Goal: Task Accomplishment & Management: Manage account settings

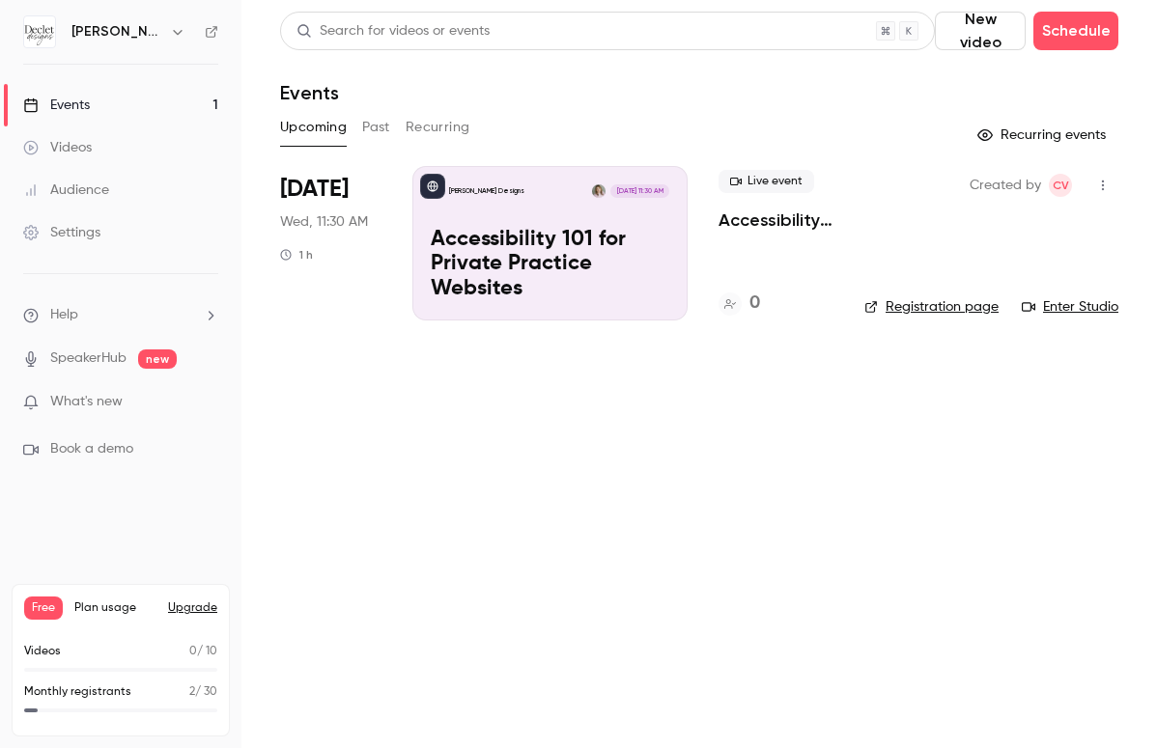
click at [536, 238] on p "Accessibility 101 for Private Practice Websites" at bounding box center [550, 265] width 238 height 74
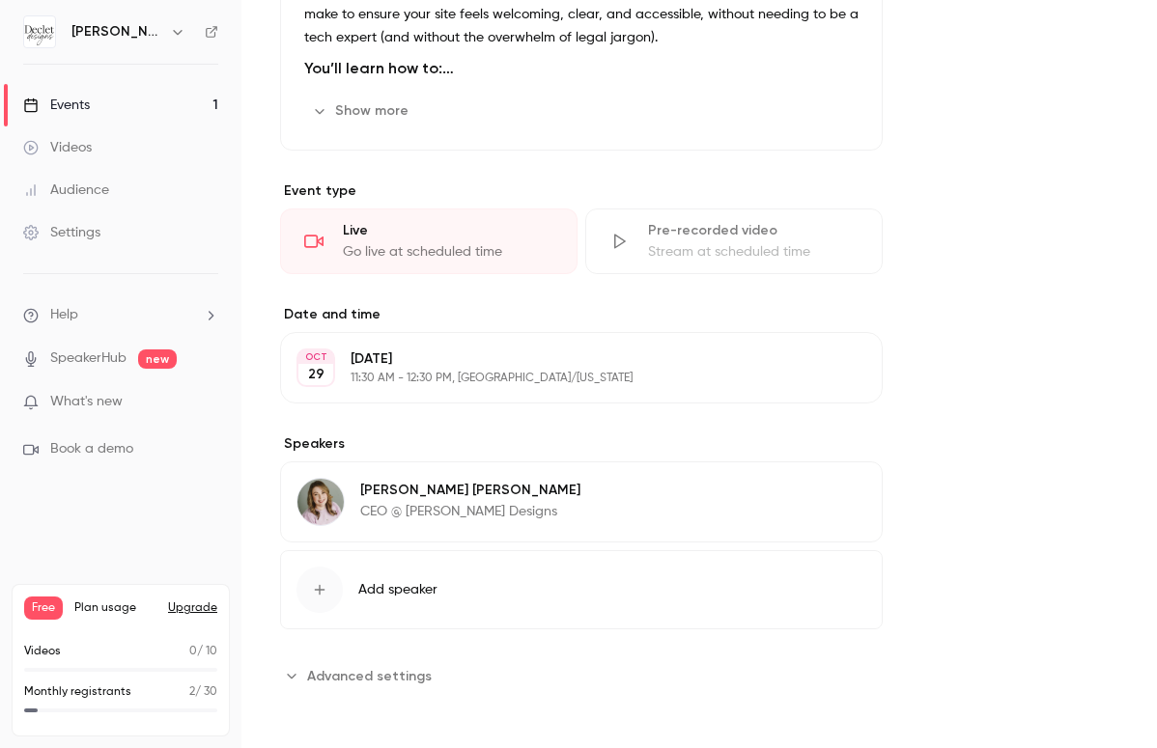
scroll to position [906, 0]
click at [330, 678] on span "Advanced settings" at bounding box center [369, 675] width 125 height 20
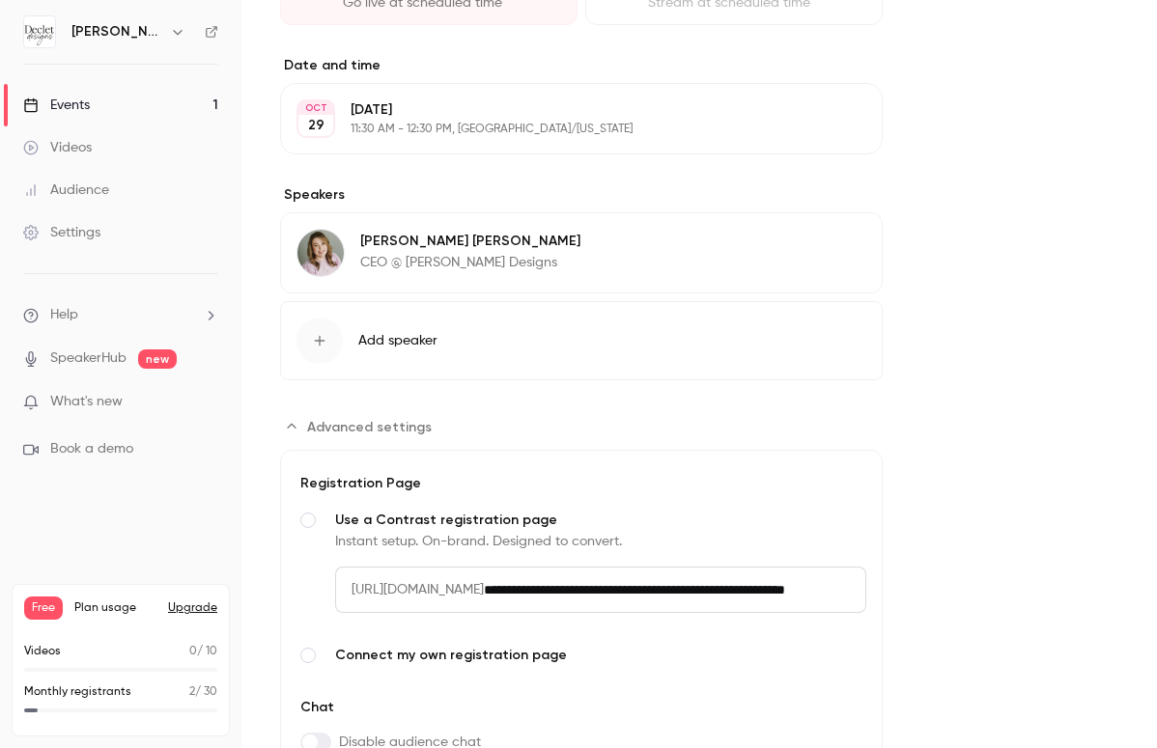
scroll to position [1278, 0]
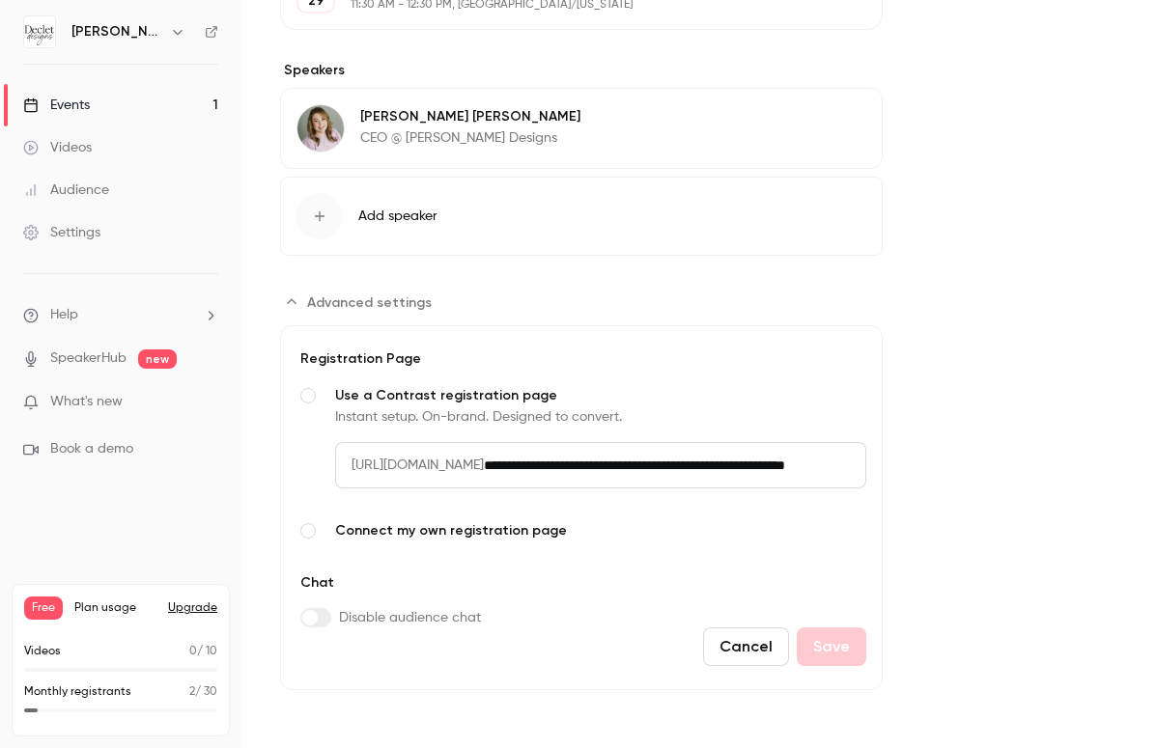
click at [455, 533] on span "Connect my own registration page" at bounding box center [600, 530] width 531 height 19
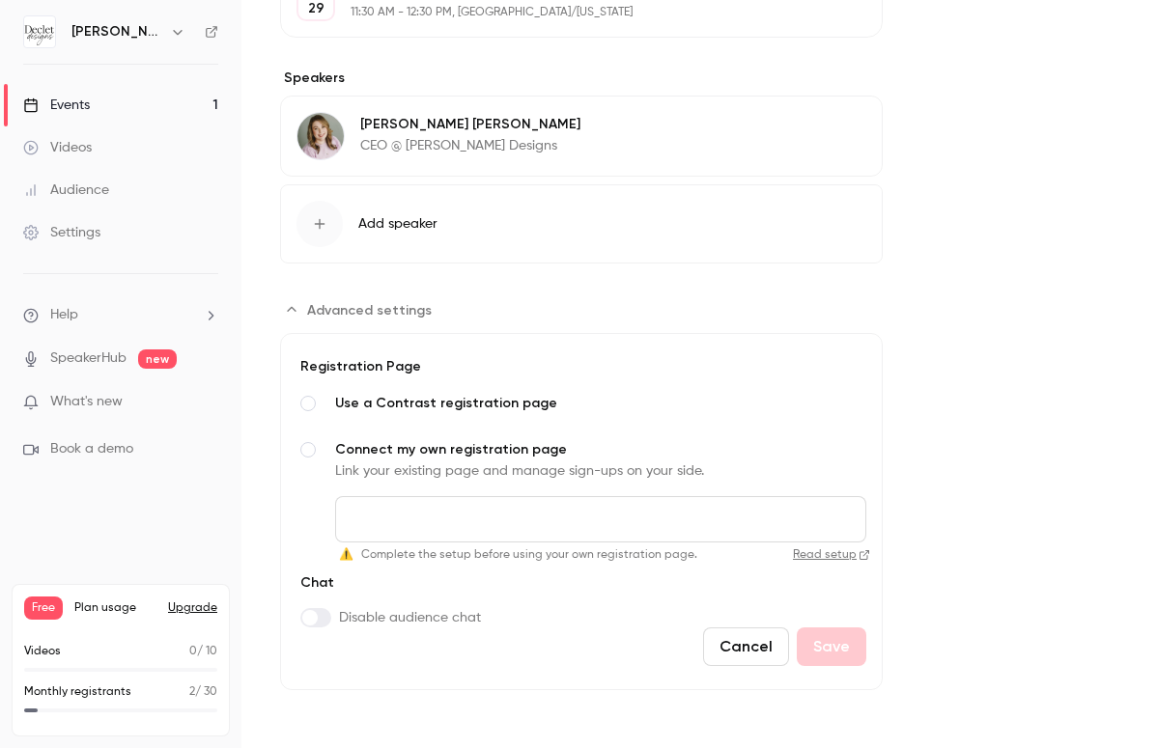
click at [483, 406] on span "Use a Contrast registration page" at bounding box center [600, 403] width 531 height 19
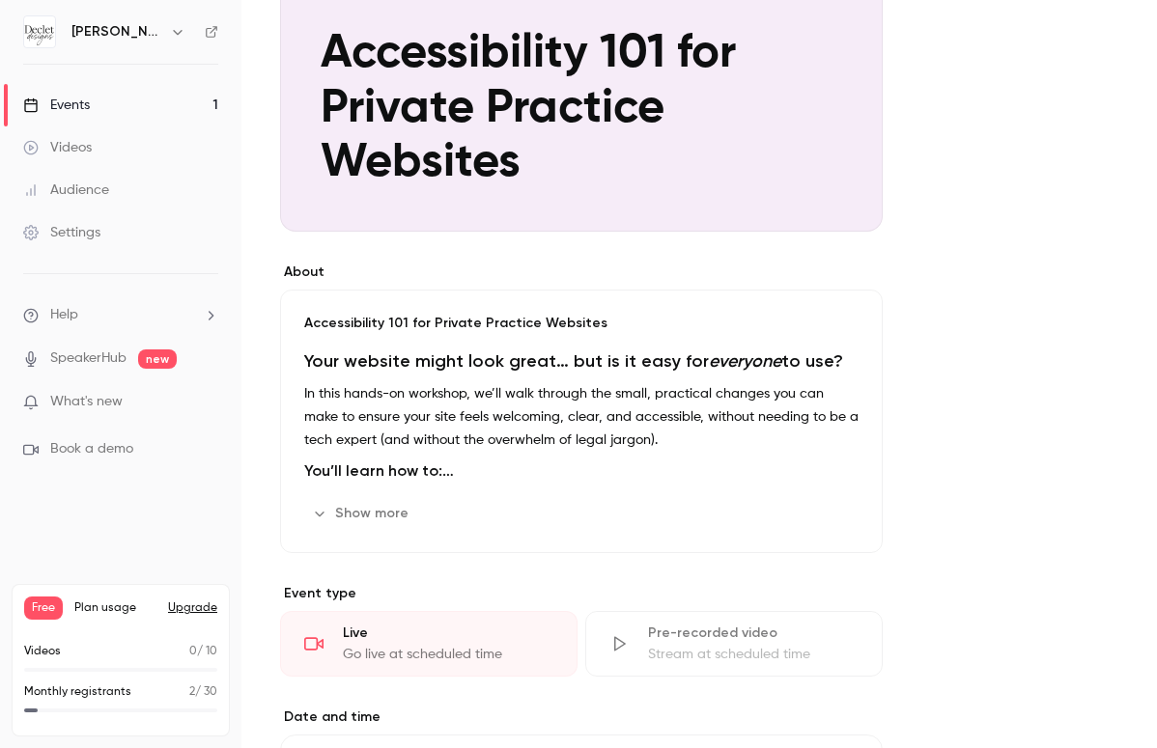
scroll to position [422, 0]
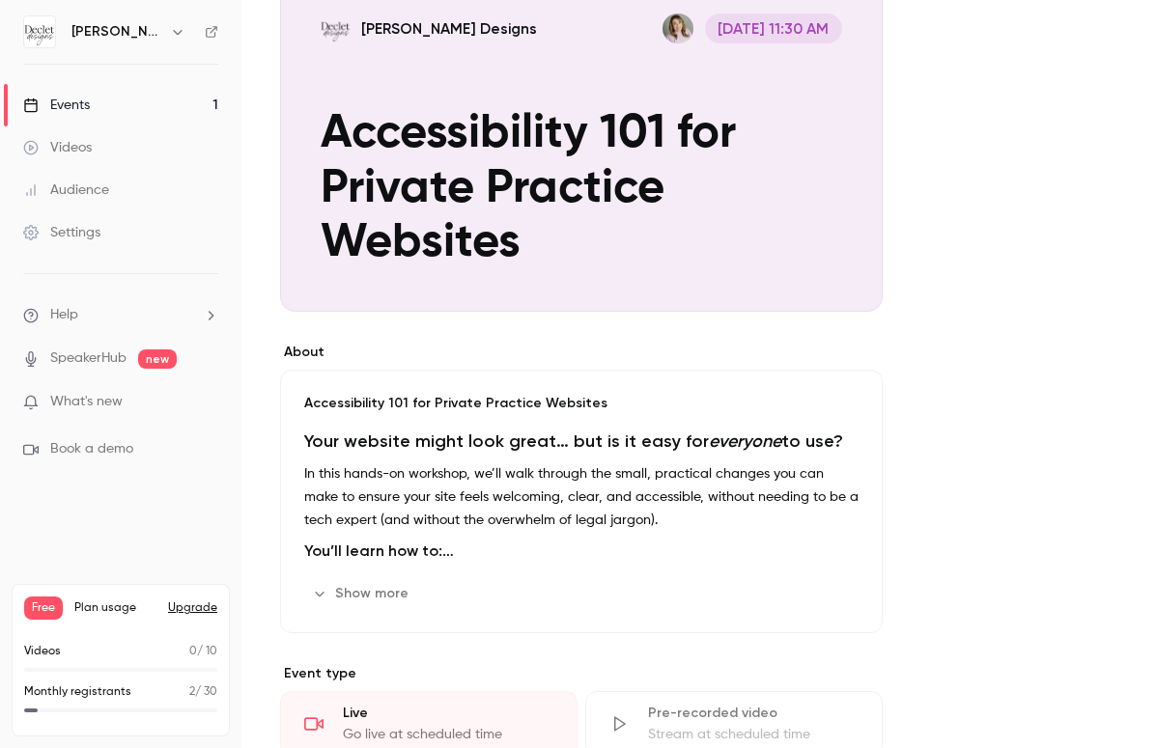
drag, startPoint x: 318, startPoint y: 138, endPoint x: 487, endPoint y: 214, distance: 185.4
click at [486, 214] on div "Cover image" at bounding box center [581, 130] width 602 height 363
click at [0, 0] on input "[PERSON_NAME] Designs [DATE] 11:30 AM Accessibility 101 for Private Practice We…" at bounding box center [0, 0] width 0 height 0
click at [846, 272] on icon "Cover image" at bounding box center [847, 276] width 21 height 15
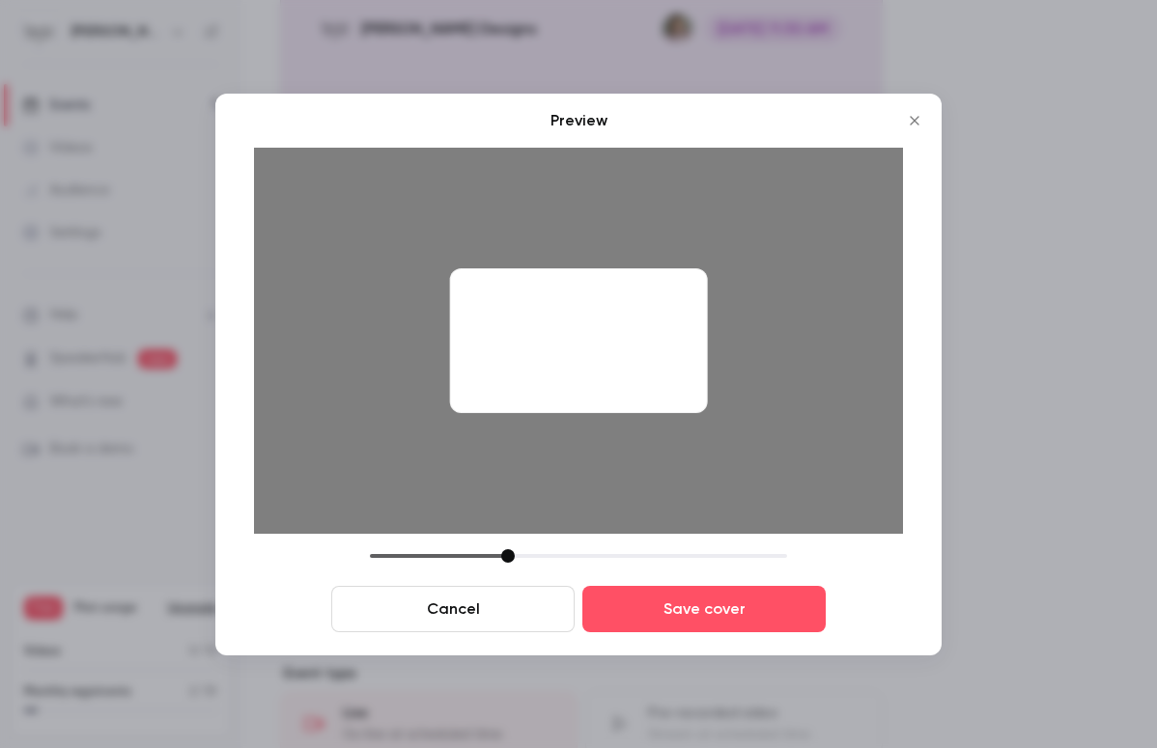
drag, startPoint x: 652, startPoint y: 373, endPoint x: 650, endPoint y: 342, distance: 31.0
click at [650, 342] on div at bounding box center [579, 340] width 258 height 145
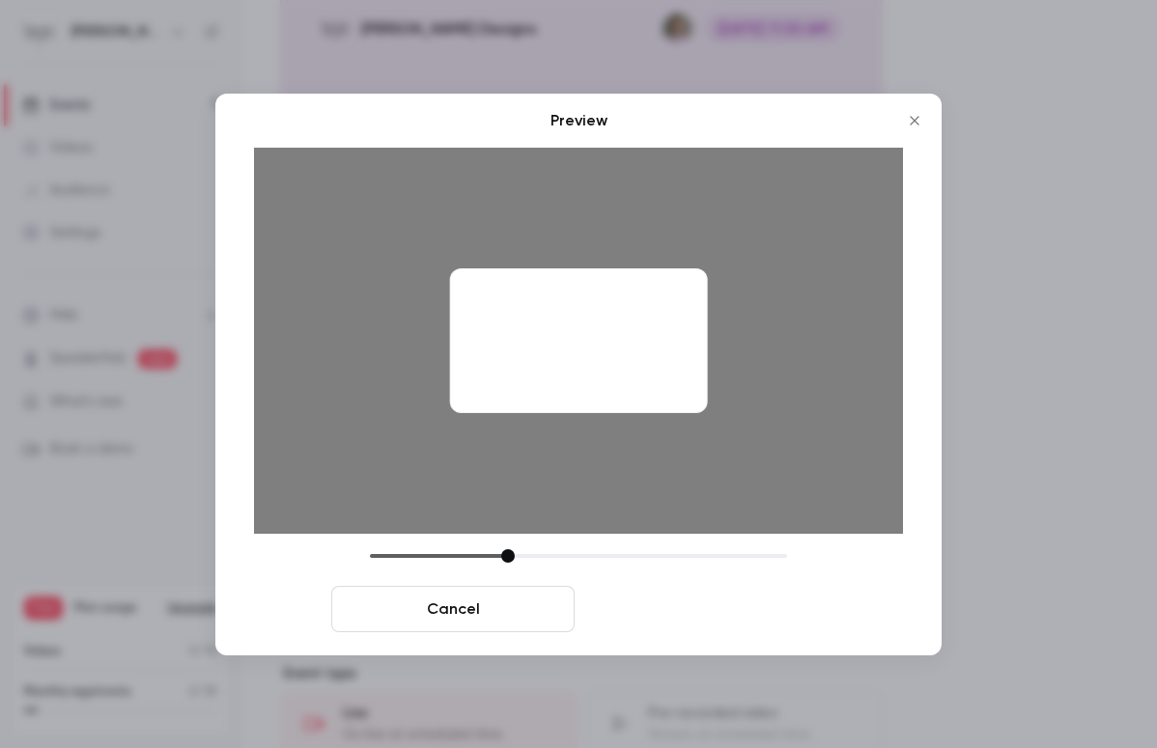
click at [643, 612] on button "Save cover" at bounding box center [703, 609] width 243 height 46
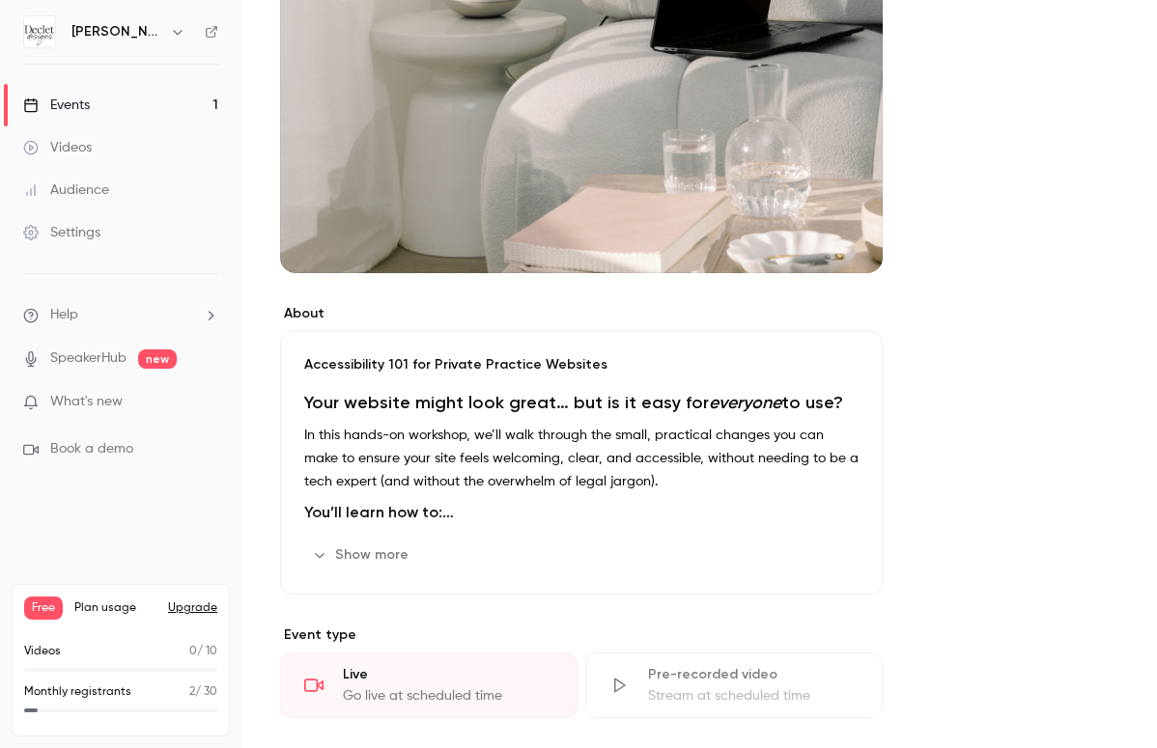
scroll to position [472, 0]
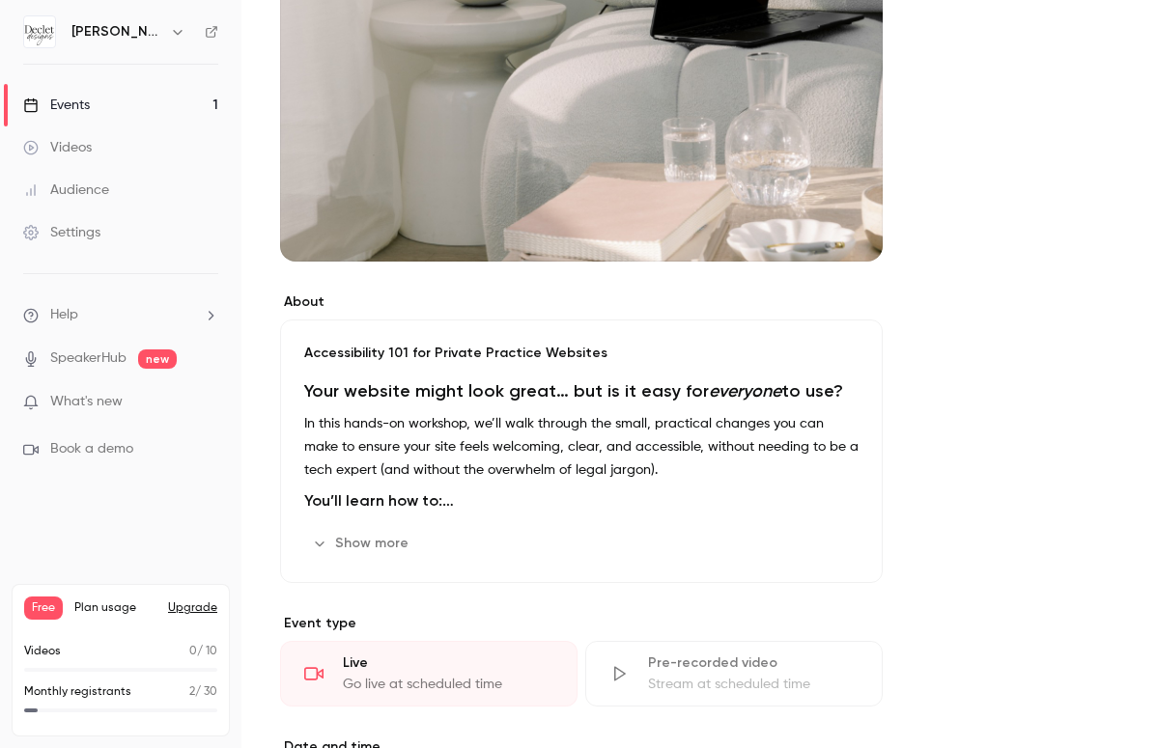
click at [472, 334] on div "Accessibility 101 for Private Practice Websites Your website might look great… …" at bounding box center [581, 452] width 602 height 264
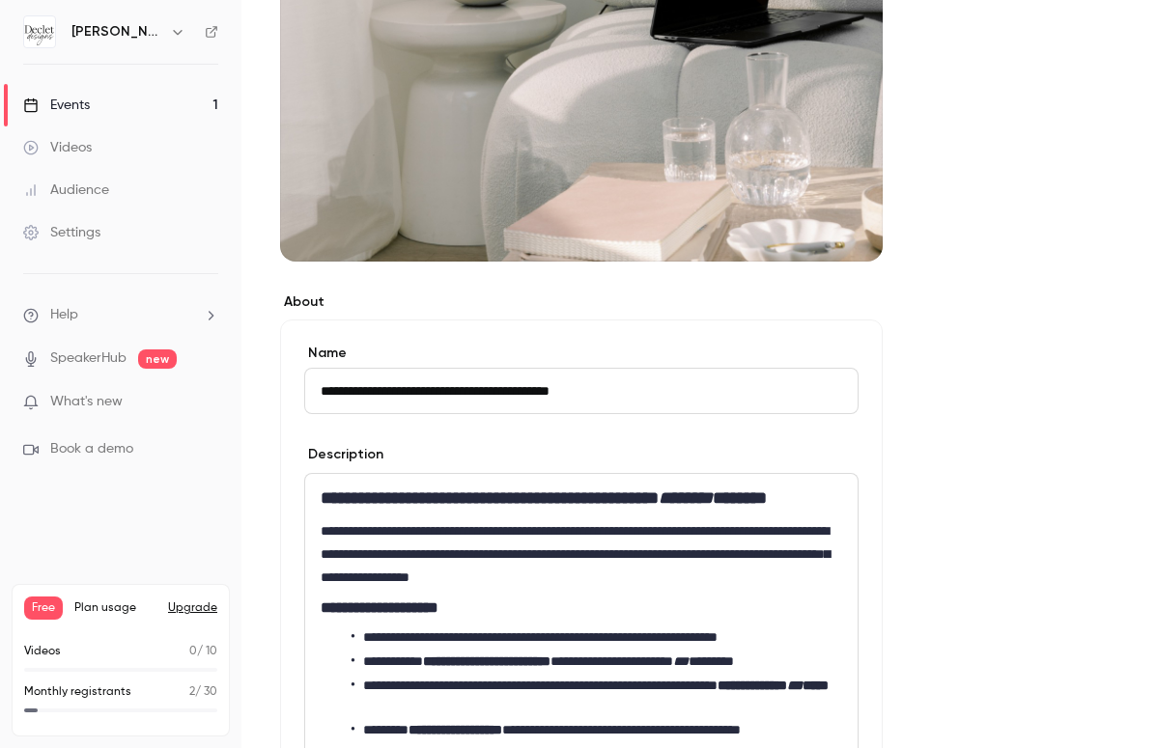
click at [380, 392] on input "**********" at bounding box center [581, 391] width 554 height 46
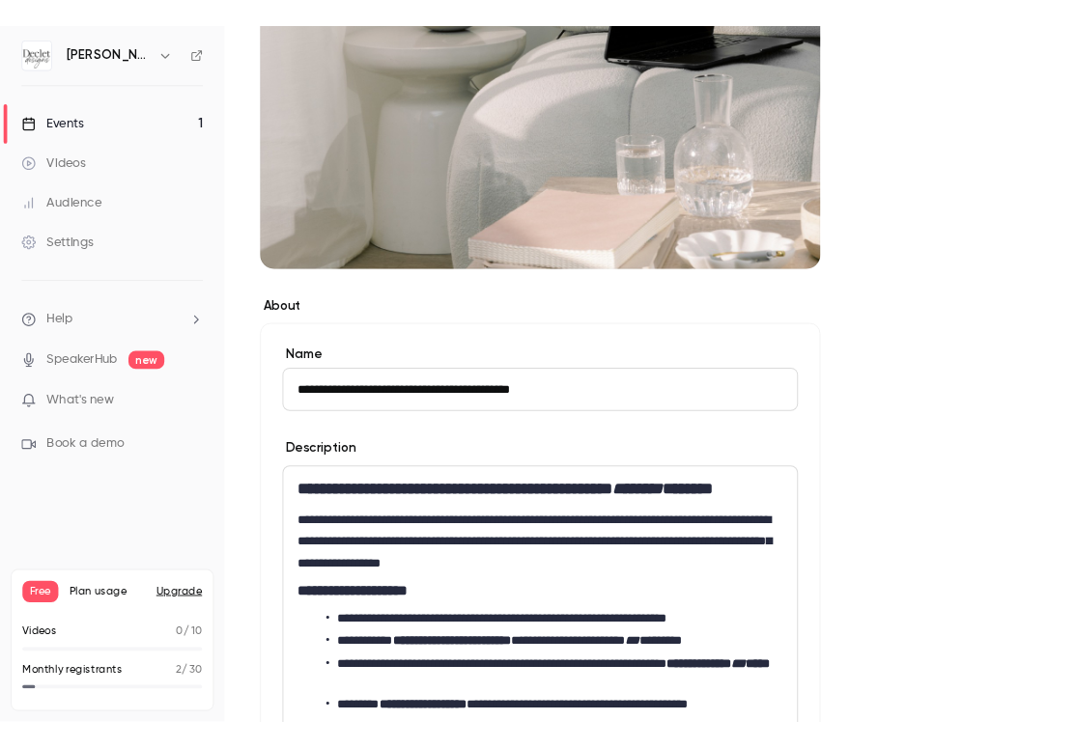
scroll to position [500, 0]
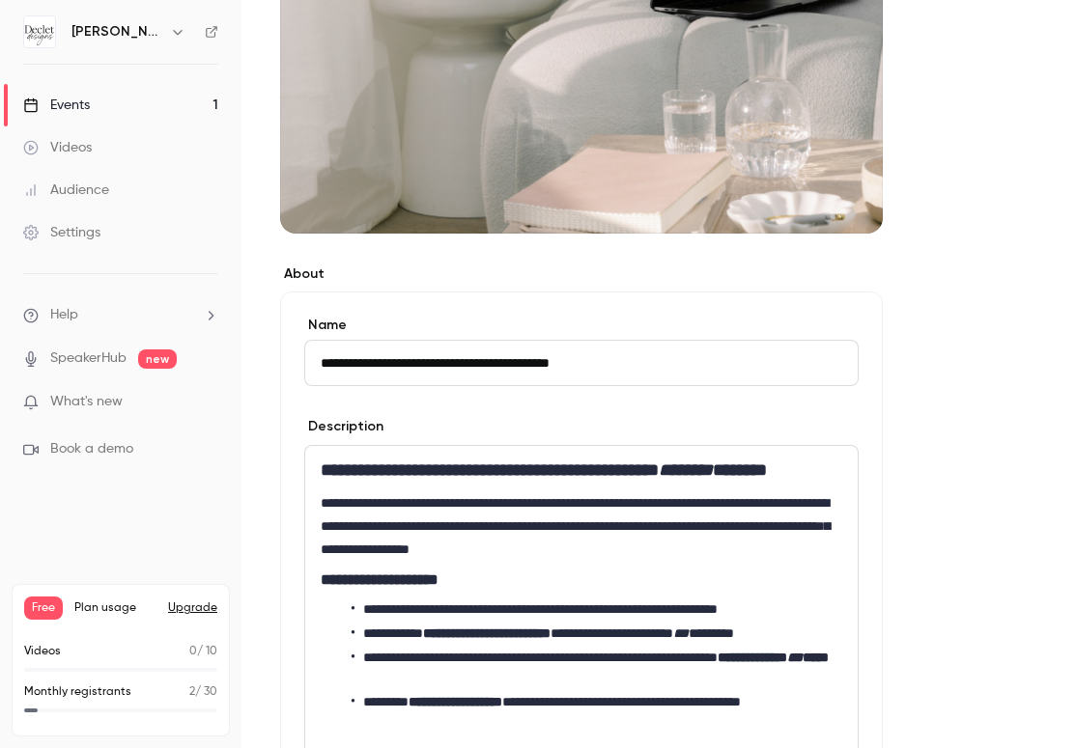
click at [375, 622] on div "**********" at bounding box center [581, 683] width 552 height 475
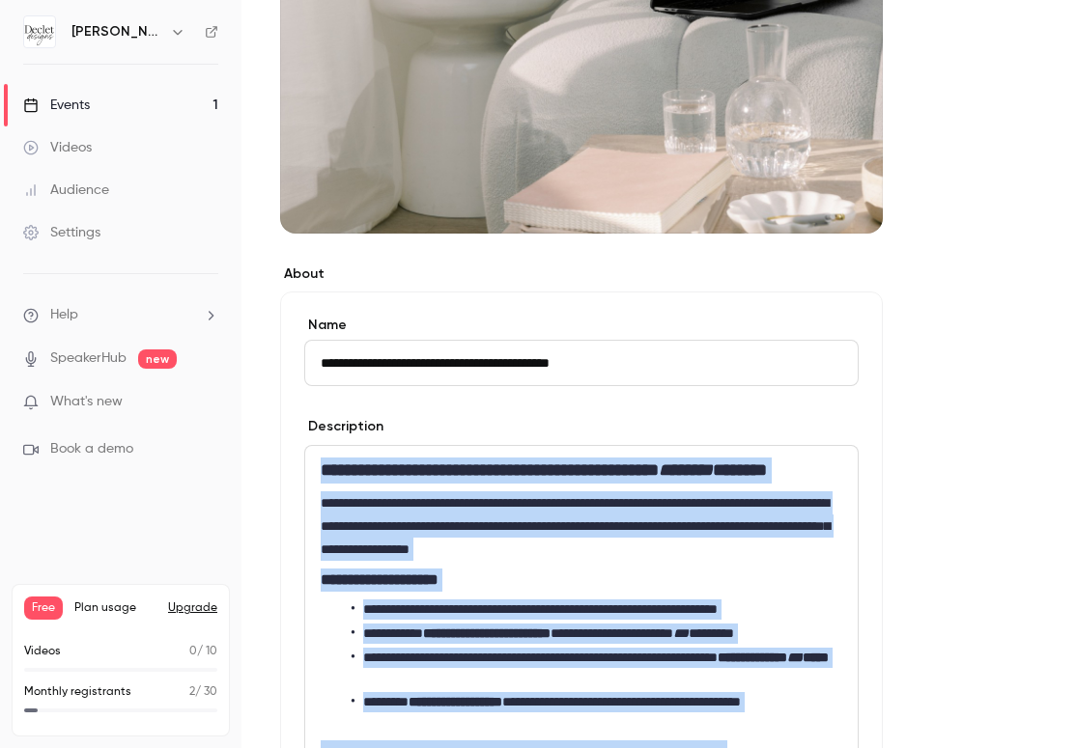
copy div "**********"
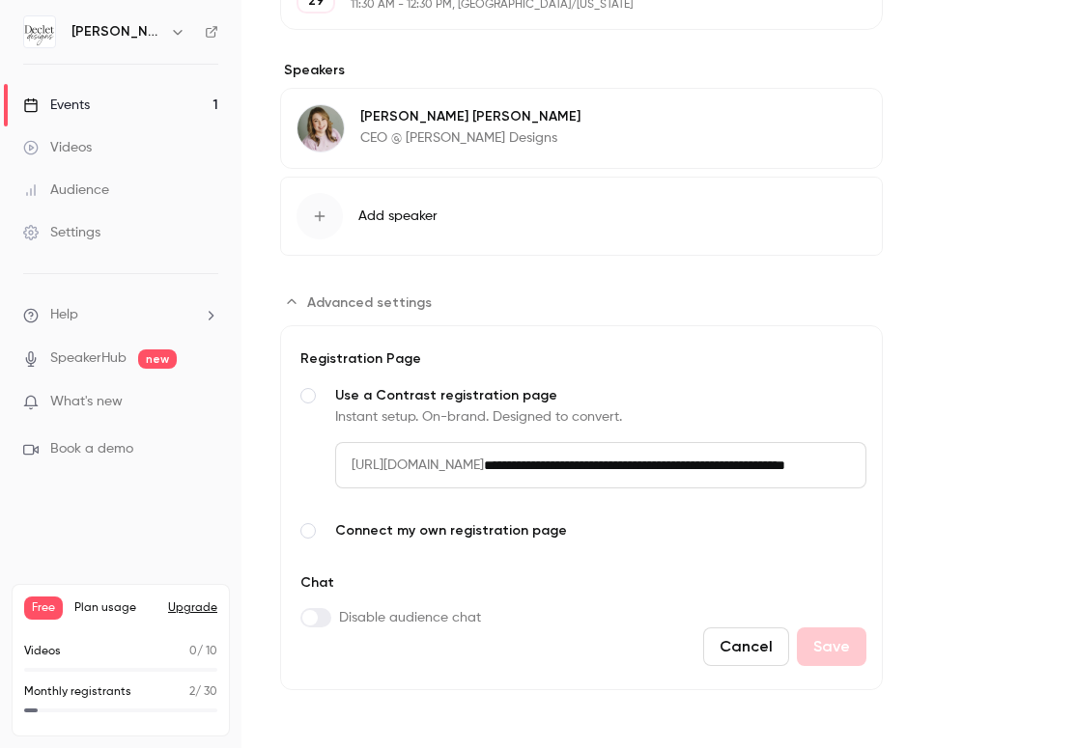
scroll to position [1765, 0]
click at [388, 539] on span "Connect my own registration page" at bounding box center [600, 530] width 531 height 19
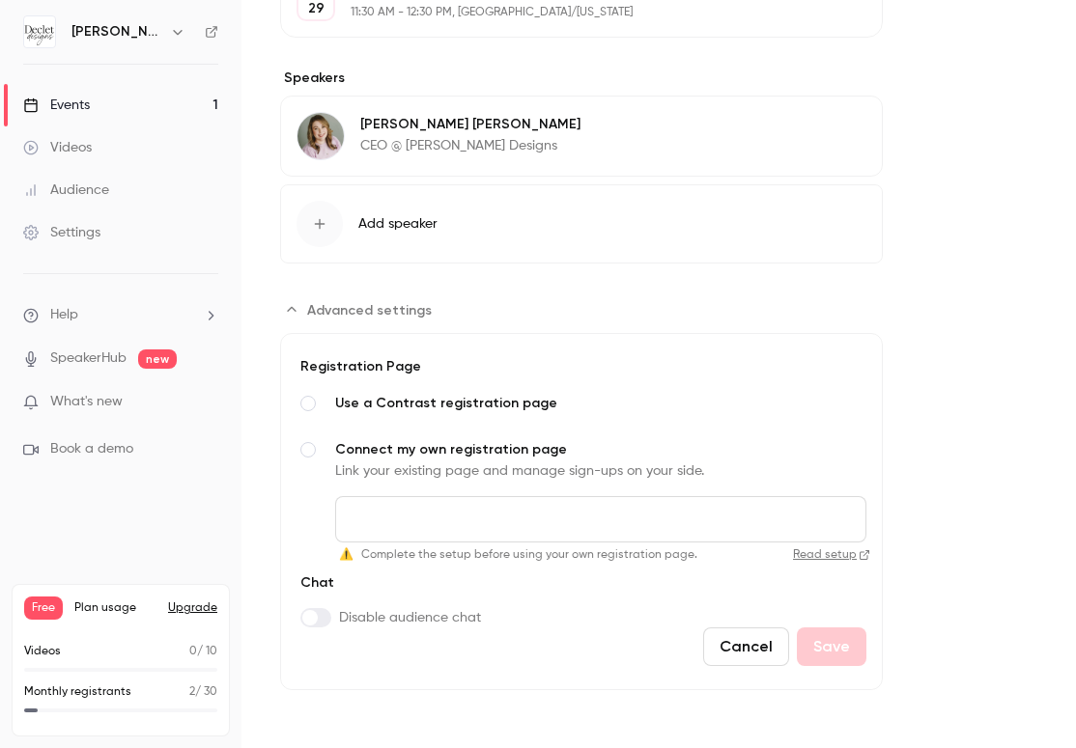
click at [416, 531] on input "Connect my own registration page Link your existing page and manage sign-ups on…" at bounding box center [600, 519] width 531 height 46
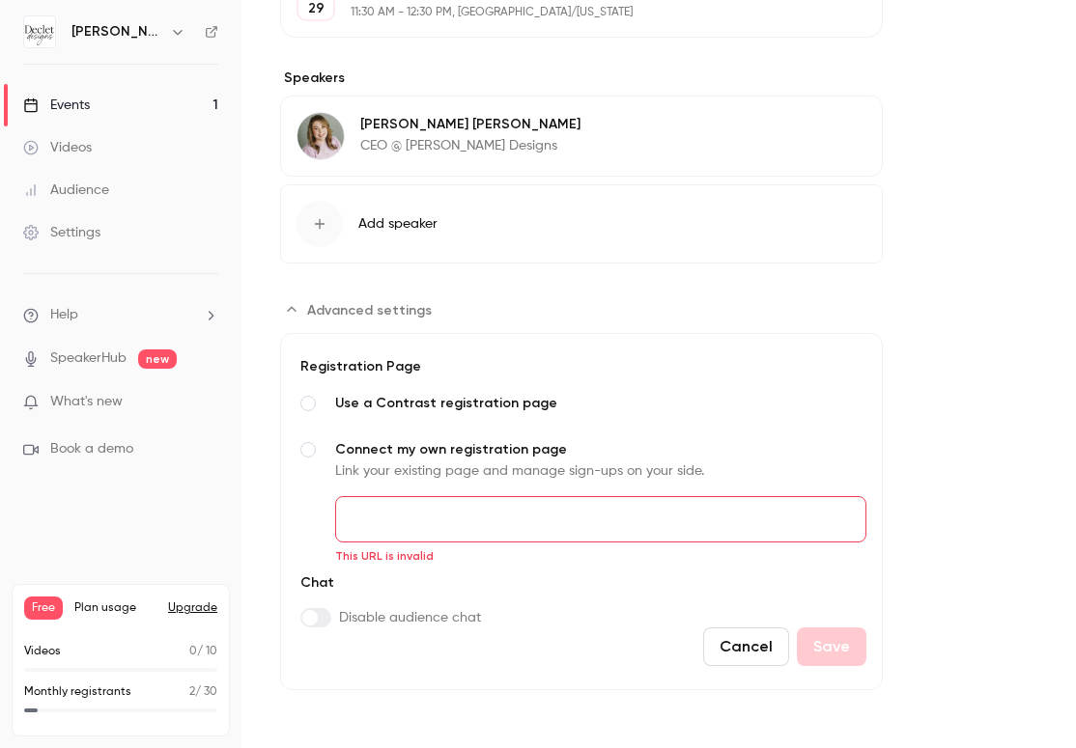
click at [637, 516] on input "Connect my own registration page Link your existing page and manage sign-ups on…" at bounding box center [600, 519] width 531 height 46
click at [743, 398] on span "Use a Contrast registration page" at bounding box center [600, 403] width 531 height 19
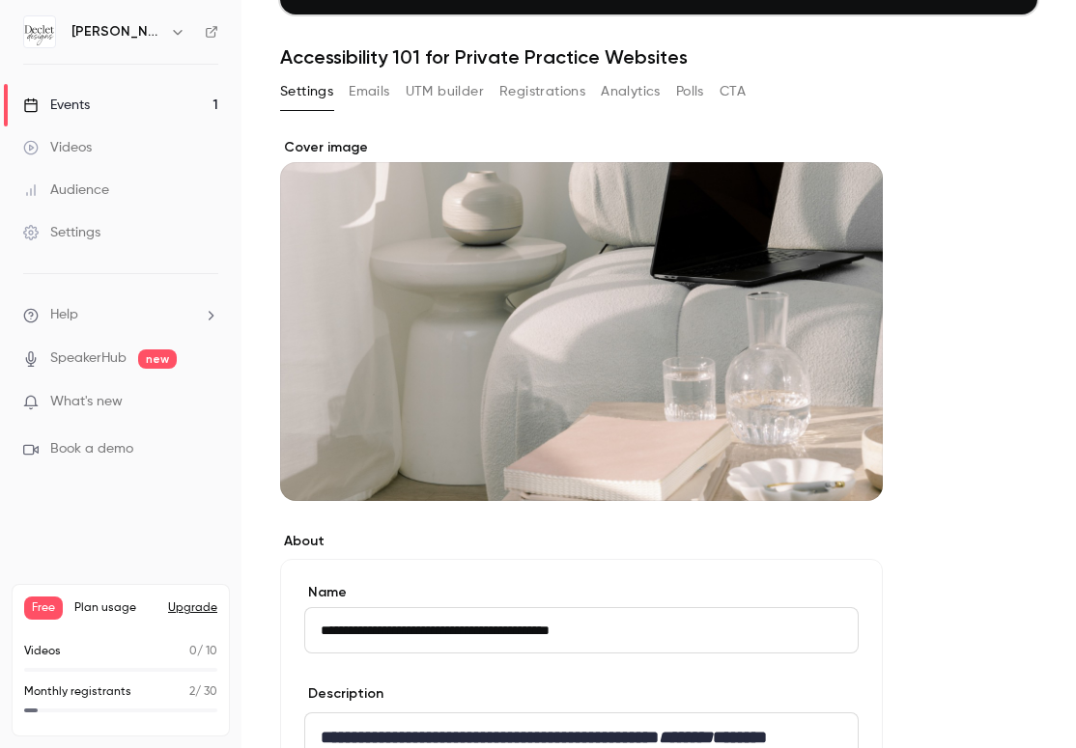
scroll to position [0, 0]
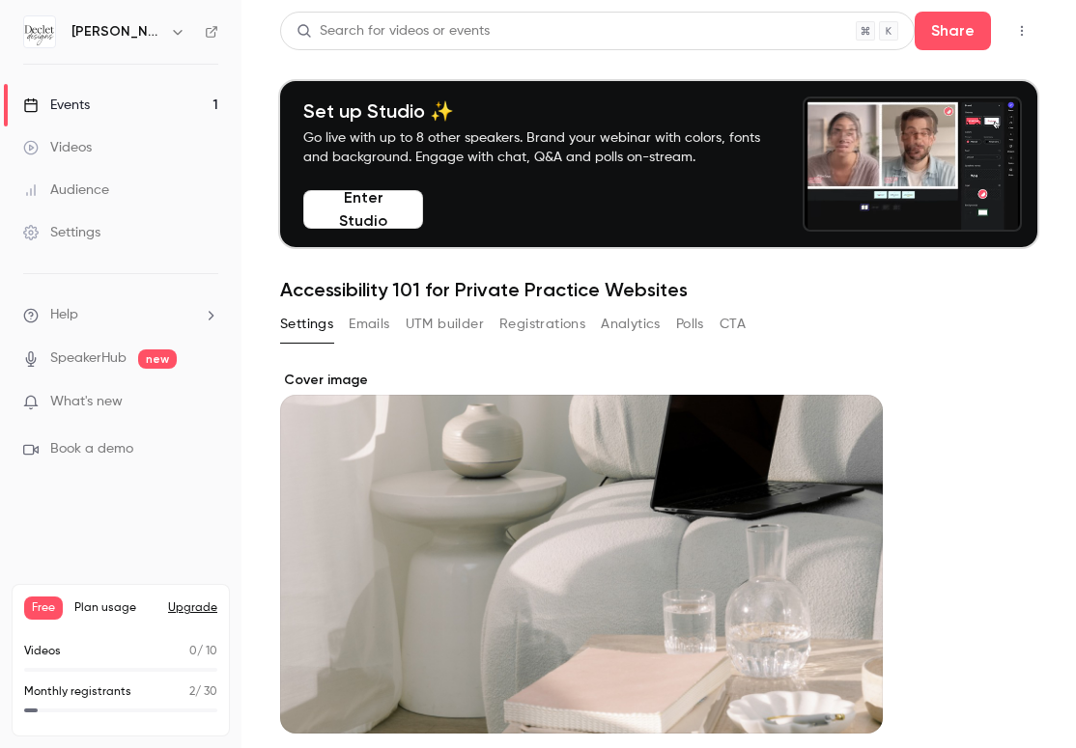
click at [546, 317] on button "Registrations" at bounding box center [542, 324] width 86 height 31
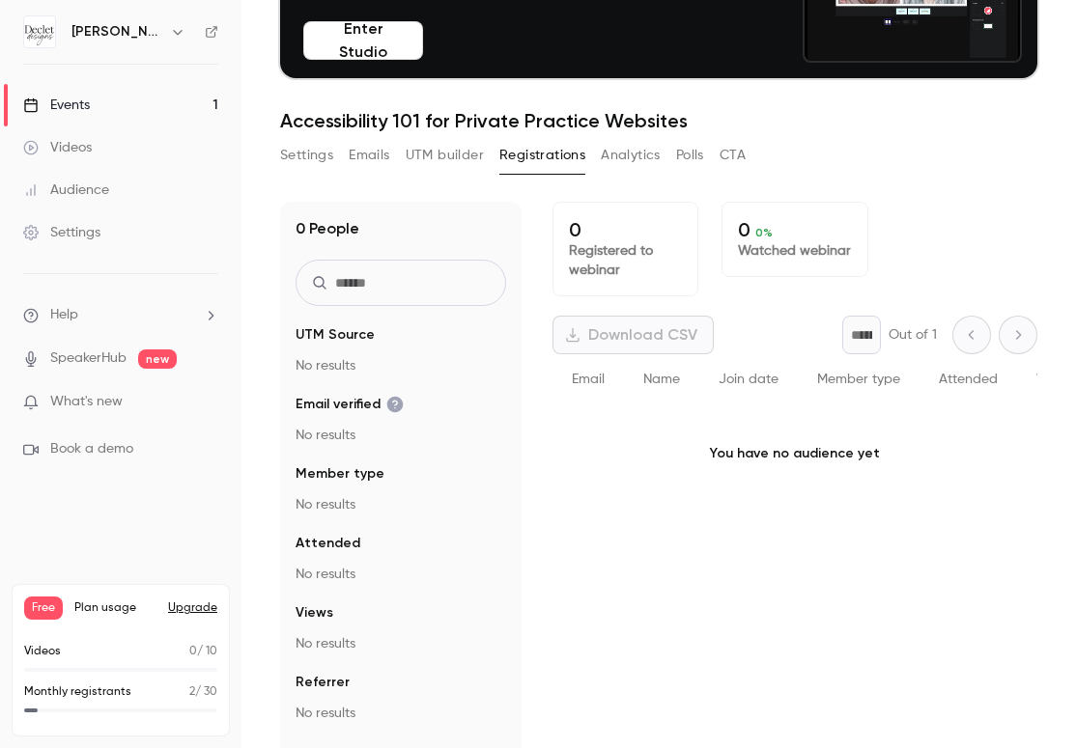
scroll to position [189, 0]
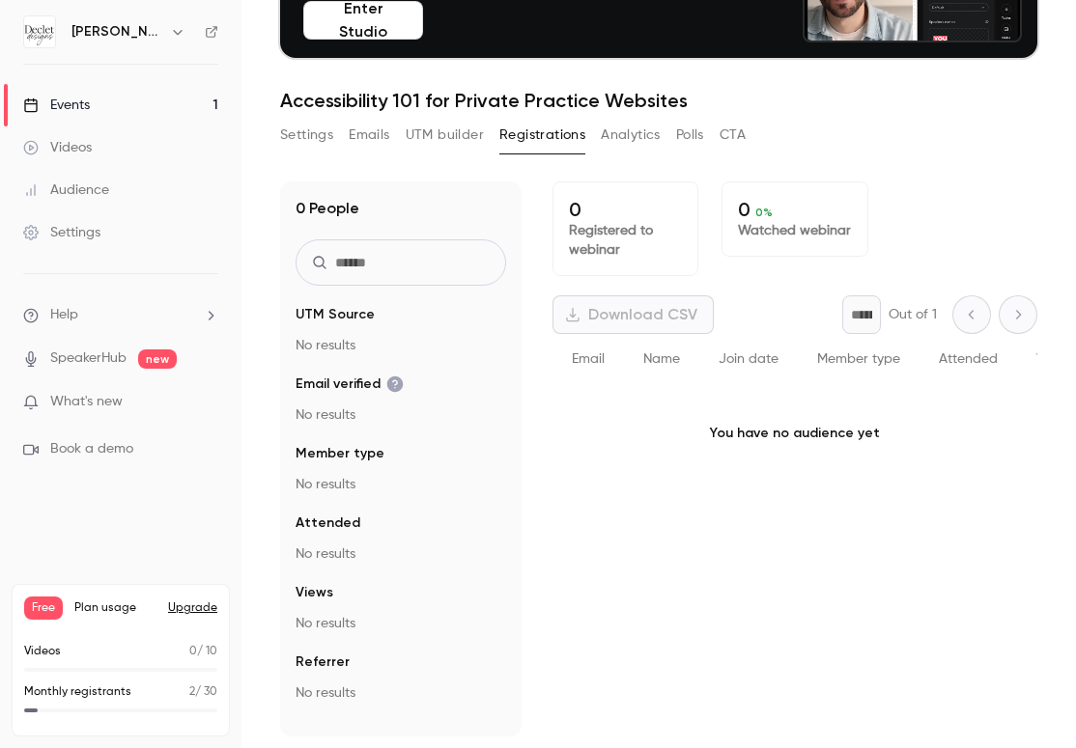
click at [630, 135] on button "Analytics" at bounding box center [631, 135] width 60 height 31
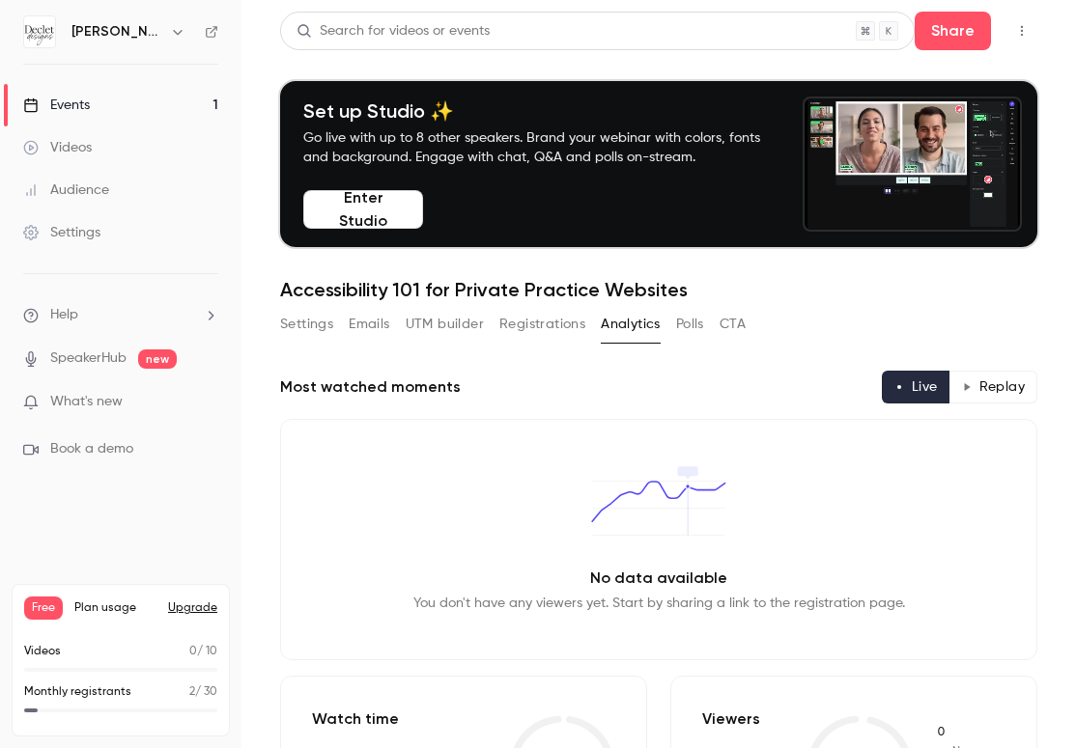
click at [309, 327] on button "Settings" at bounding box center [306, 324] width 53 height 31
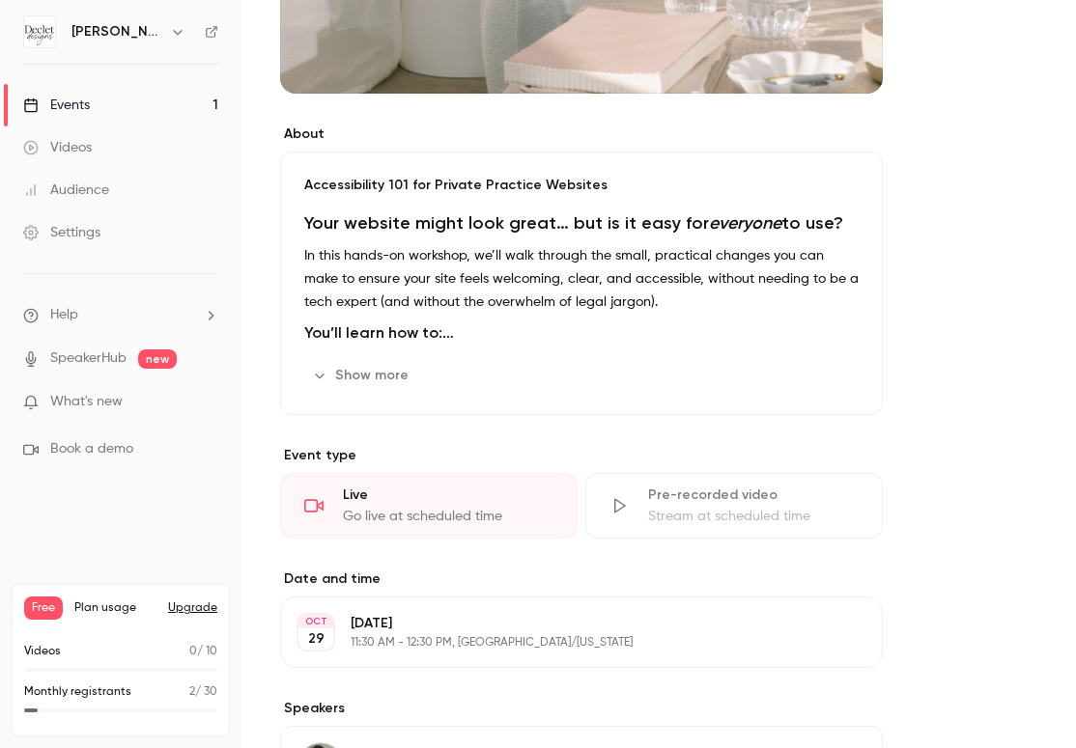
scroll to position [906, 0]
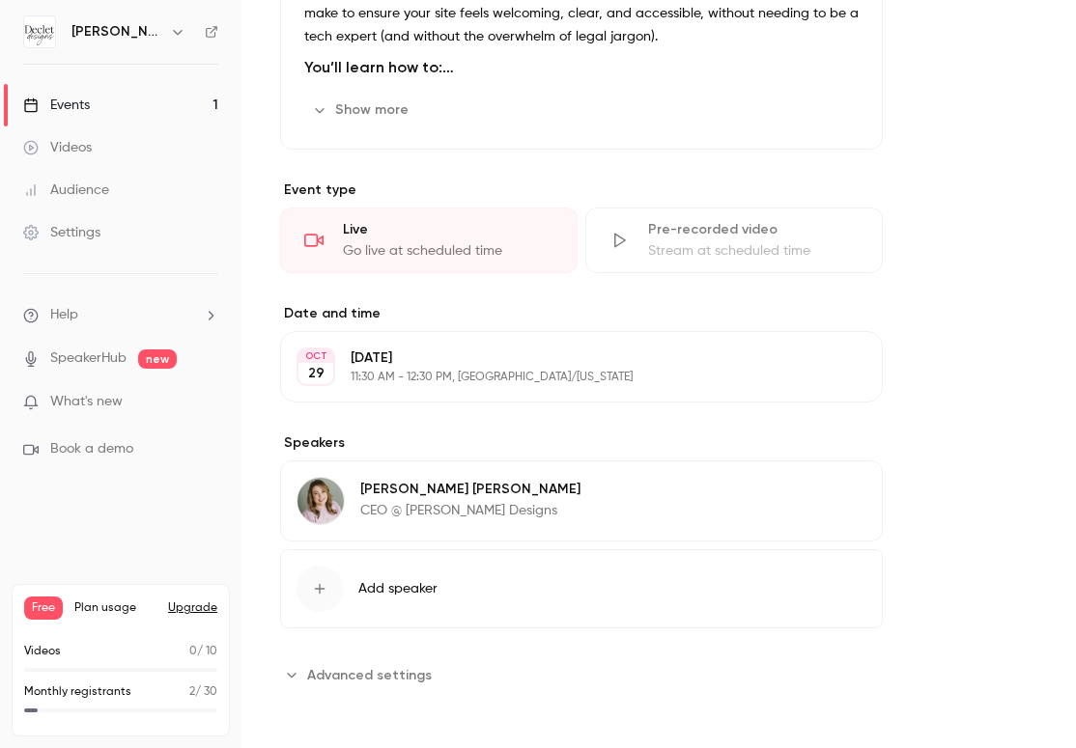
click at [357, 672] on span "Advanced settings" at bounding box center [369, 675] width 125 height 20
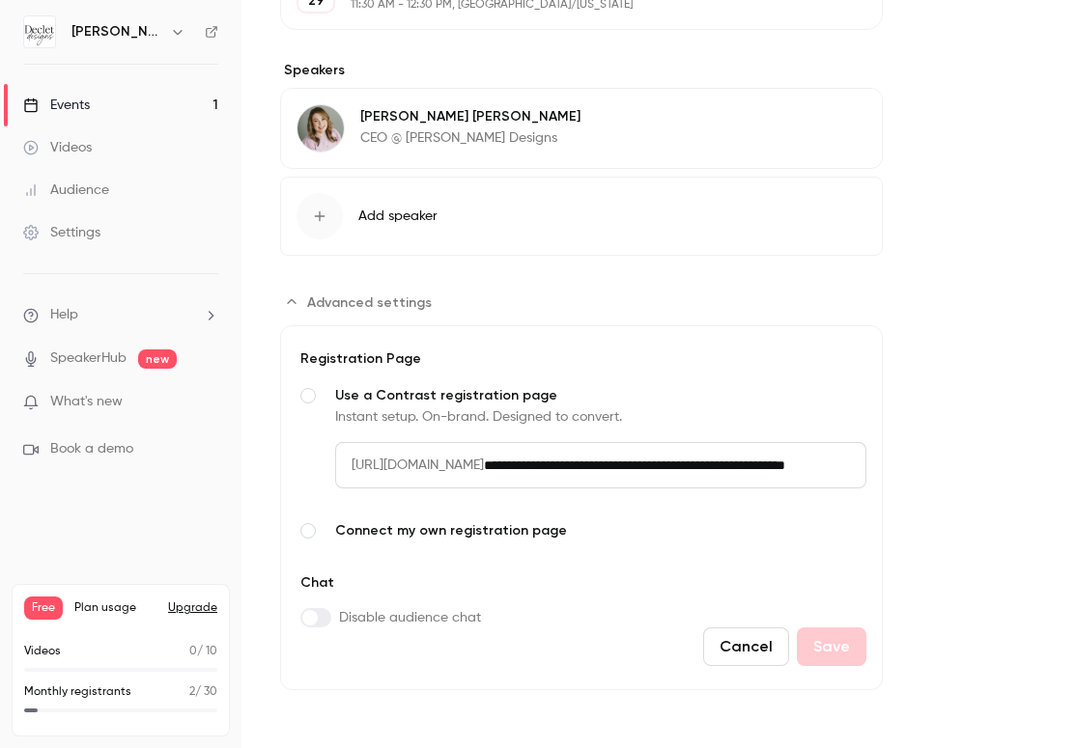
click at [380, 530] on span "Connect my own registration page" at bounding box center [600, 530] width 531 height 19
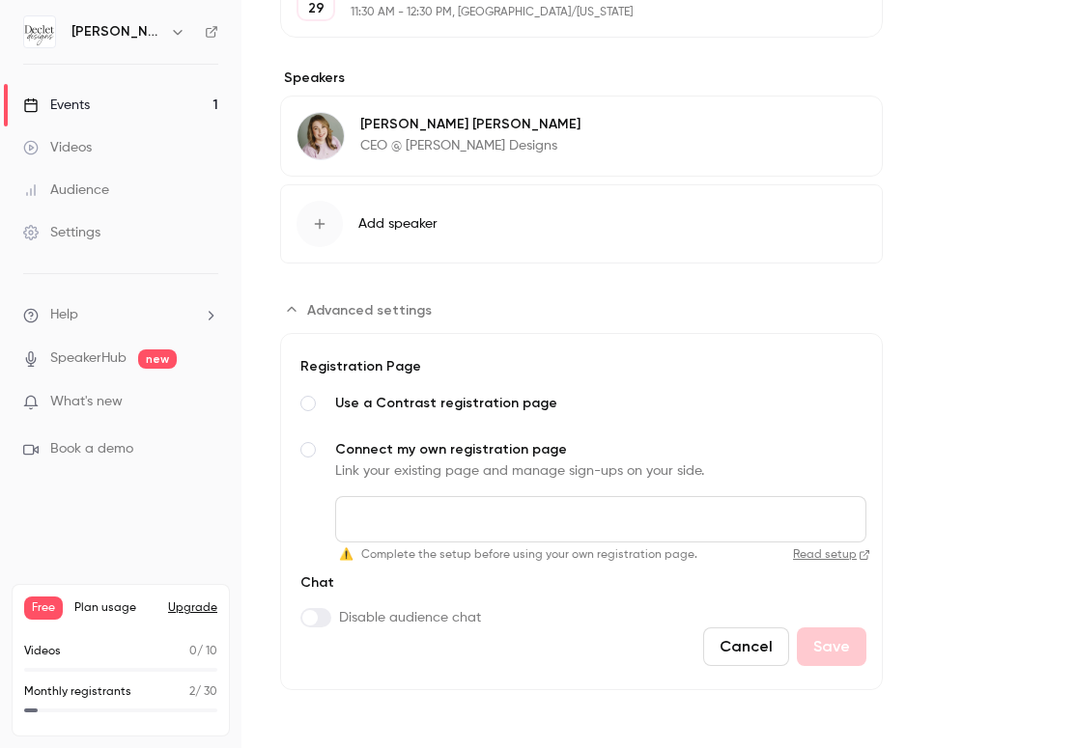
click at [397, 515] on input "Connect my own registration page Link your existing page and manage sign-ups on…" at bounding box center [600, 519] width 531 height 46
paste input "**********"
type input "**********"
click at [810, 553] on link "Read setup" at bounding box center [787, 554] width 165 height 15
click at [822, 637] on button "Save" at bounding box center [832, 647] width 70 height 39
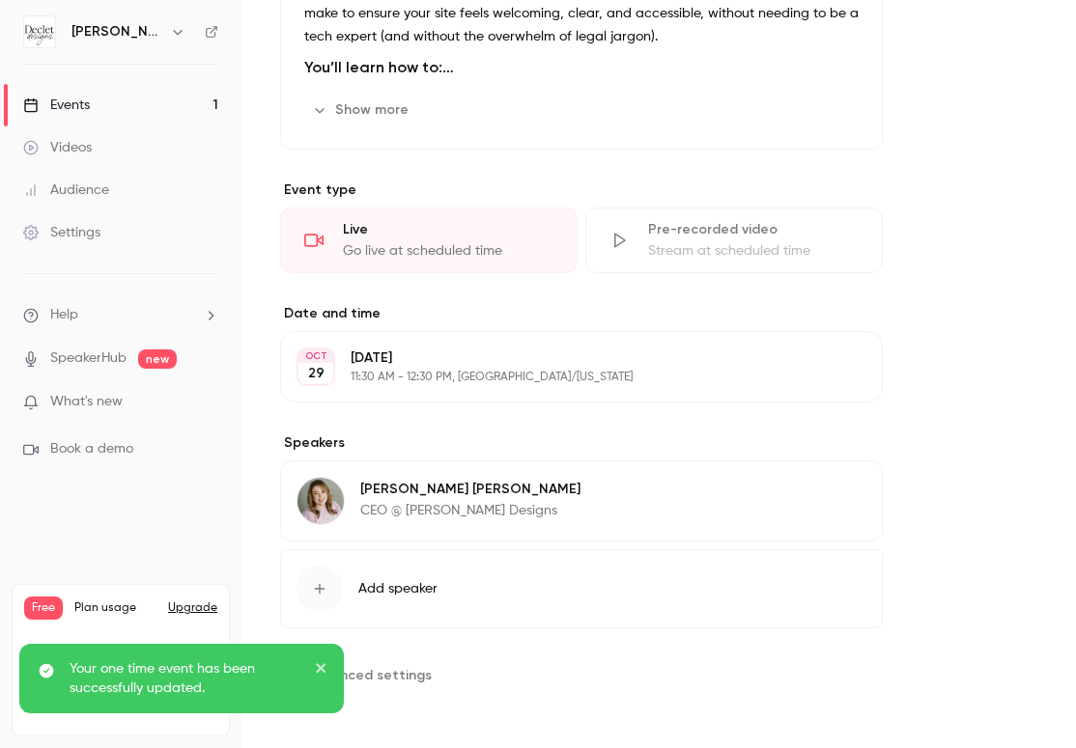
scroll to position [906, 0]
